Goal: Task Accomplishment & Management: Manage account settings

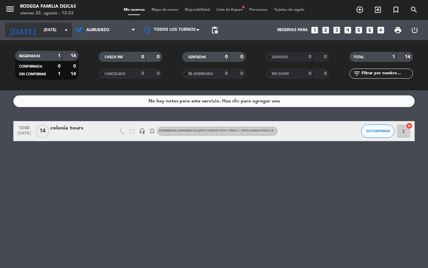
click at [42, 27] on input "[DATE]" at bounding box center [66, 29] width 53 height 11
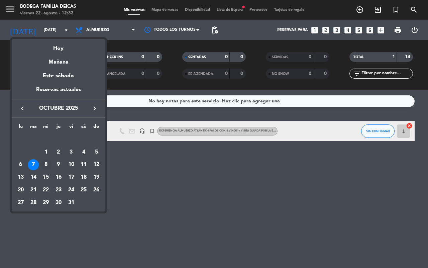
click at [44, 164] on div "8" at bounding box center [45, 164] width 11 height 11
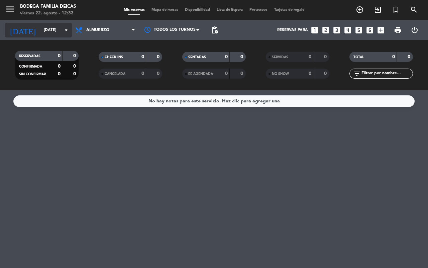
click at [40, 24] on input "[DATE]" at bounding box center [66, 29] width 53 height 11
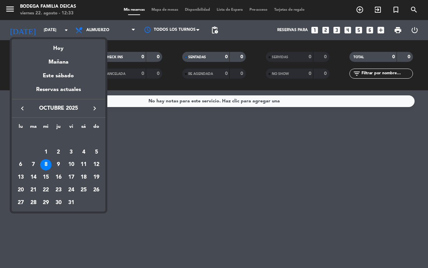
click at [18, 106] on icon "keyboard_arrow_left" at bounding box center [22, 108] width 8 height 8
click at [19, 106] on icon "keyboard_arrow_left" at bounding box center [22, 108] width 8 height 8
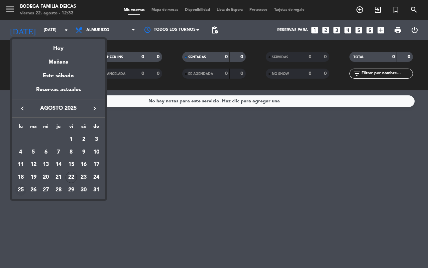
click at [18, 189] on div "25" at bounding box center [20, 189] width 11 height 11
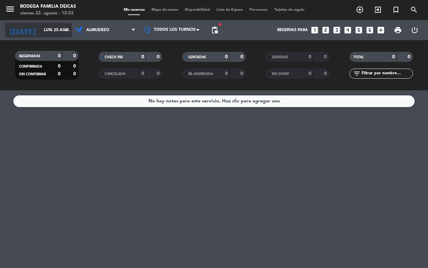
click at [53, 30] on input "lun. 25 ago." at bounding box center [66, 29] width 53 height 11
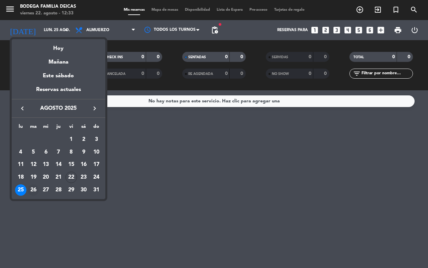
click at [31, 189] on div "26" at bounding box center [33, 189] width 11 height 11
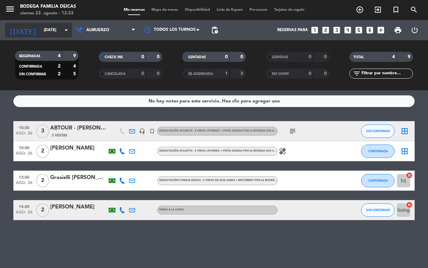
click at [42, 31] on input "[DATE]" at bounding box center [66, 29] width 53 height 11
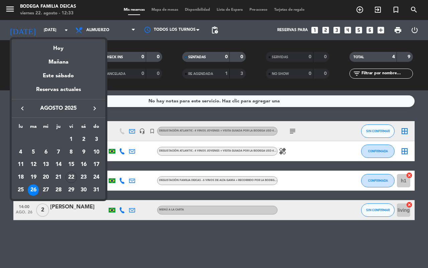
click at [98, 254] on div at bounding box center [214, 134] width 428 height 268
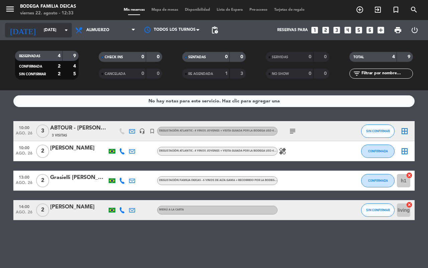
click at [40, 30] on input "[DATE]" at bounding box center [66, 29] width 53 height 11
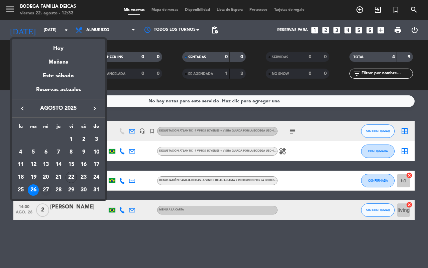
click at [44, 186] on div "27" at bounding box center [45, 189] width 11 height 11
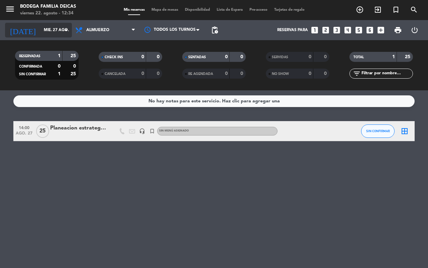
click at [44, 28] on input "mié. 27 ago." at bounding box center [66, 29] width 53 height 11
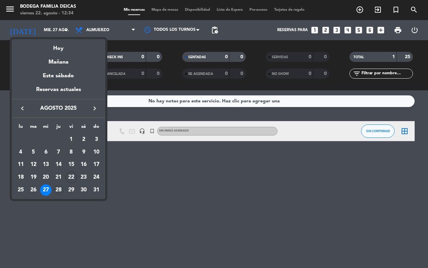
click at [62, 191] on div "28" at bounding box center [58, 189] width 11 height 11
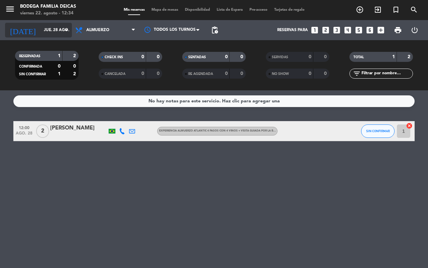
click at [52, 27] on input "jue. 28 ago." at bounding box center [66, 29] width 53 height 11
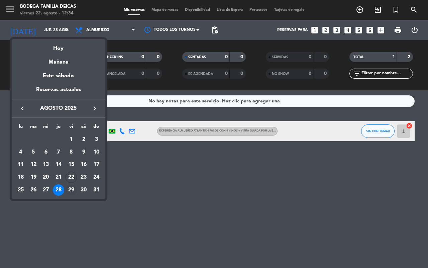
click at [73, 185] on div "29" at bounding box center [71, 189] width 11 height 11
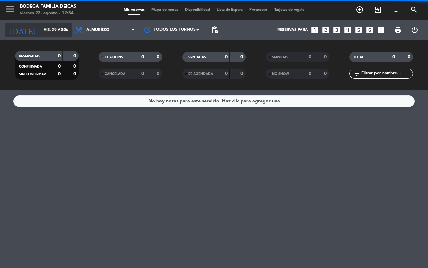
click at [55, 29] on input "vie. 29 ago." at bounding box center [66, 29] width 53 height 11
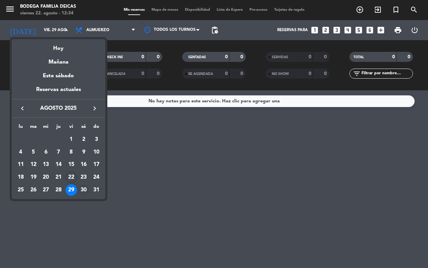
click at [82, 185] on div "30" at bounding box center [83, 189] width 11 height 11
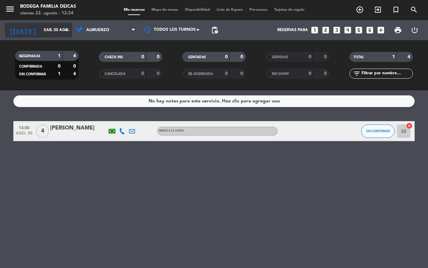
click at [50, 28] on input "sáb. 30 ago." at bounding box center [66, 29] width 53 height 11
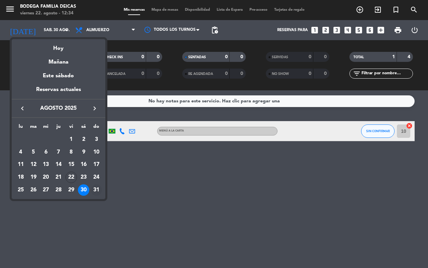
click at [97, 190] on div "31" at bounding box center [96, 189] width 11 height 11
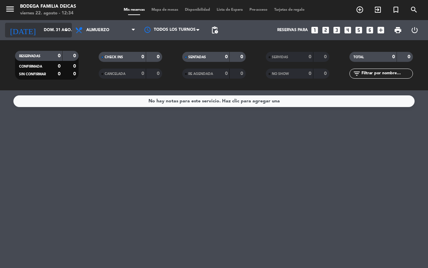
click at [40, 24] on input "dom. 31 ago." at bounding box center [66, 29] width 53 height 11
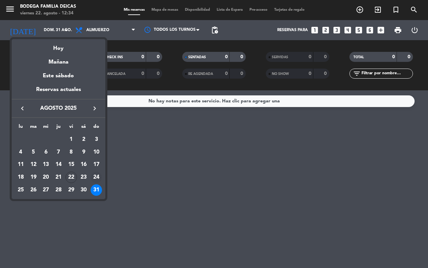
click at [96, 178] on div "24" at bounding box center [96, 177] width 11 height 11
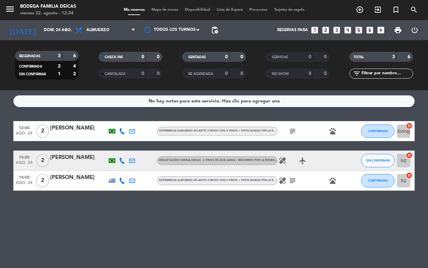
click at [278, 156] on icon "healing" at bounding box center [282, 160] width 8 height 8
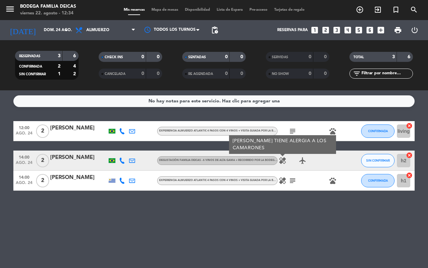
click at [280, 180] on icon "healing" at bounding box center [282, 181] width 8 height 8
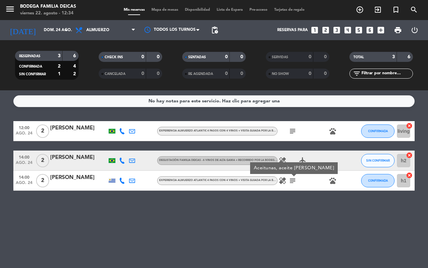
click at [302, 213] on div "No hay notas para este servicio. Haz clic para agregar una 12:00 [DATE] 2 [PERS…" at bounding box center [214, 179] width 428 height 178
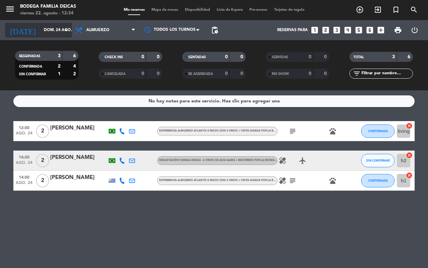
click at [64, 31] on icon "arrow_drop_down" at bounding box center [66, 30] width 8 height 8
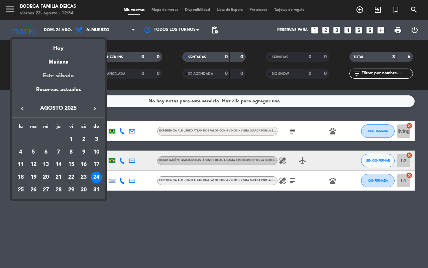
drag, startPoint x: 64, startPoint y: 52, endPoint x: 74, endPoint y: 67, distance: 18.5
click at [63, 53] on div "semana que viene esta semana semana previa misma semana del año anterior Hoy Ma…" at bounding box center [59, 78] width 94 height 79
click at [61, 48] on div "Hoy" at bounding box center [59, 46] width 94 height 14
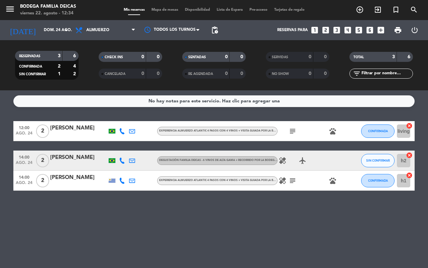
type input "vie. 22 ago."
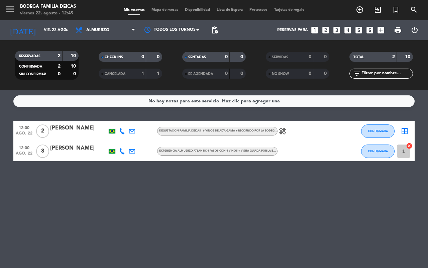
click at [283, 133] on icon "healing" at bounding box center [282, 131] width 8 height 8
click at [279, 186] on div "No hay notas para este servicio. Haz clic para agregar una 12:00 [DATE] 2 [PERS…" at bounding box center [214, 179] width 428 height 178
click at [168, 11] on span "Mapa de mesas" at bounding box center [164, 10] width 33 height 4
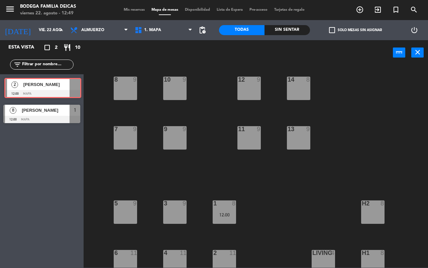
click at [43, 82] on div "2 [PERSON_NAME] 12:00 Mapa 2 [PERSON_NAME] 12:00 Mapa" at bounding box center [42, 87] width 84 height 27
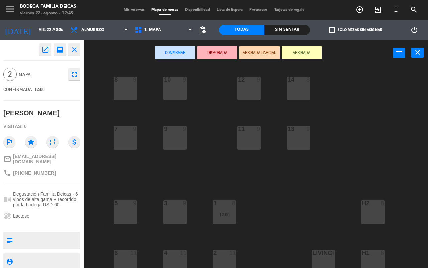
click at [75, 52] on icon "close" at bounding box center [74, 49] width 8 height 8
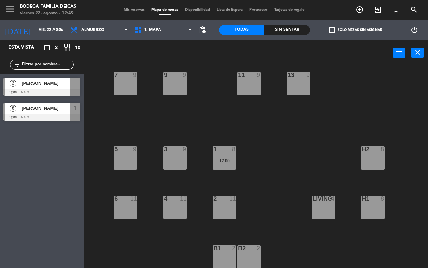
scroll to position [55, 0]
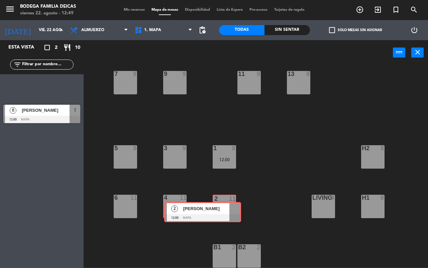
drag, startPoint x: 74, startPoint y: 89, endPoint x: 226, endPoint y: 211, distance: 194.5
click at [226, 211] on div "Esta vista crop_square 2 restaurant 10 filter_list 2 [PERSON_NAME] 12:00 Mapa 2…" at bounding box center [214, 153] width 428 height 227
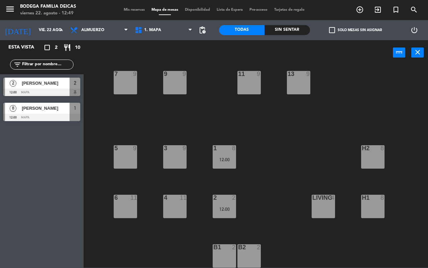
click at [126, 9] on span "Mis reservas" at bounding box center [134, 10] width 28 height 4
